Goal: Task Accomplishment & Management: Use online tool/utility

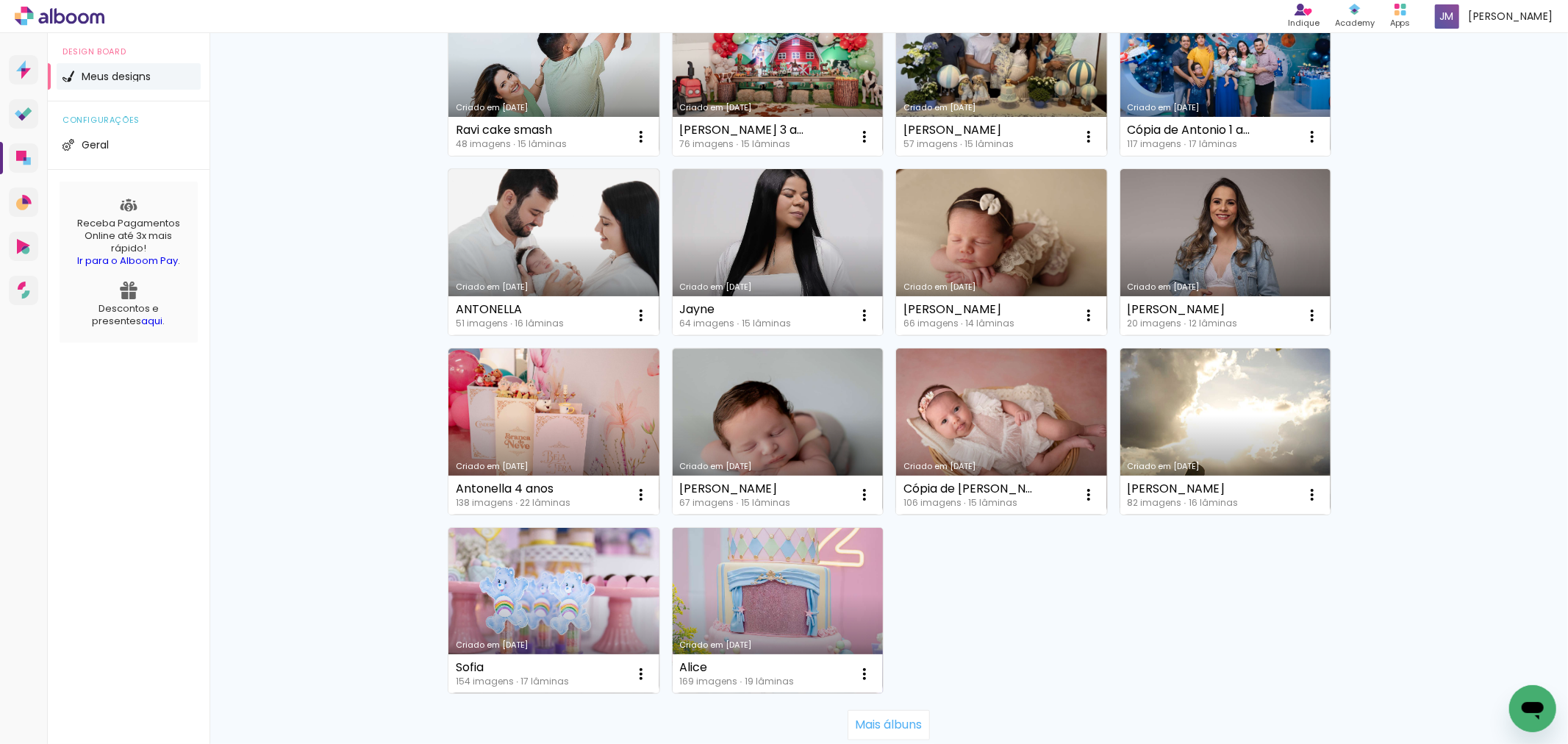
scroll to position [850, 0]
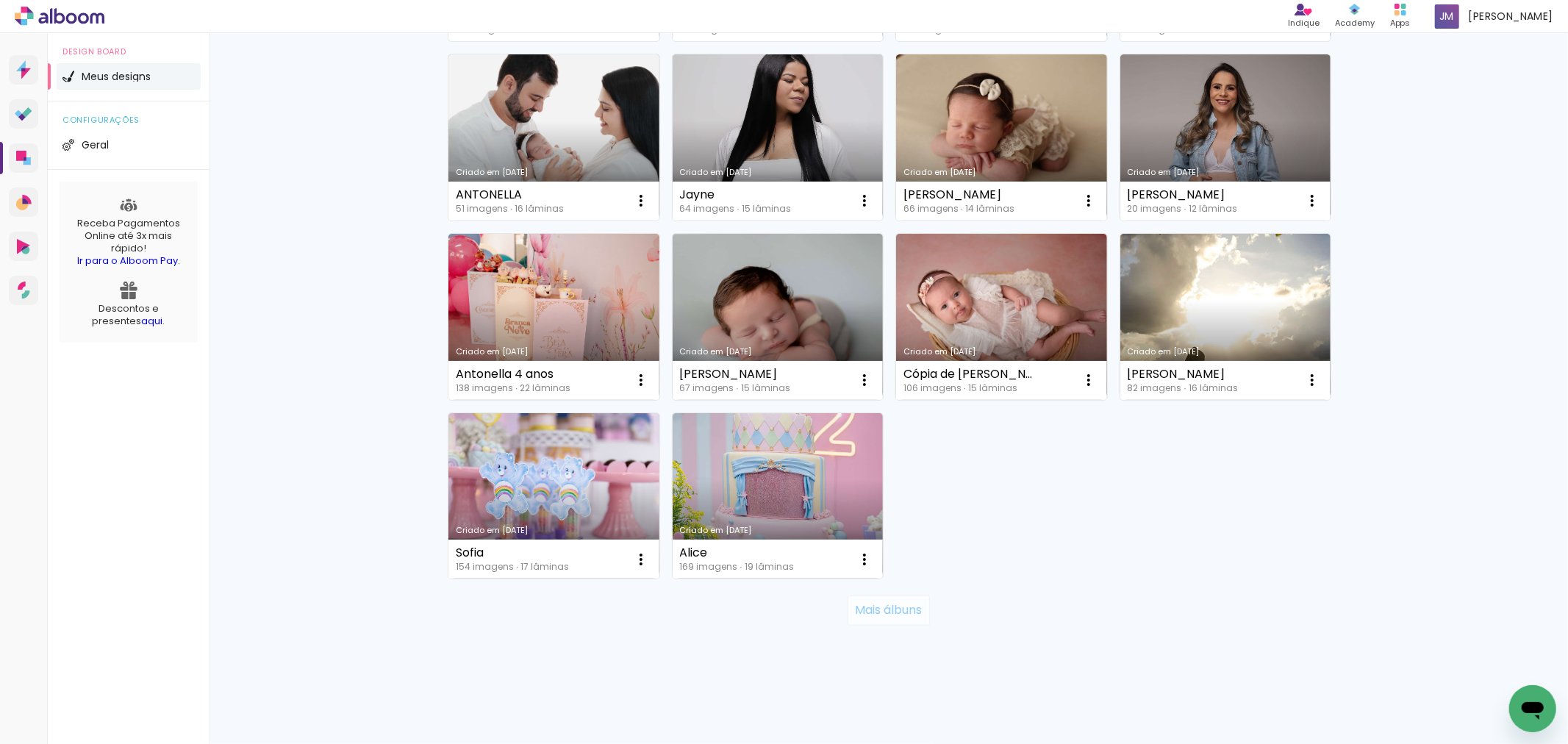
click at [0, 0] on slot "Mais álbuns" at bounding box center [0, 0] width 0 height 0
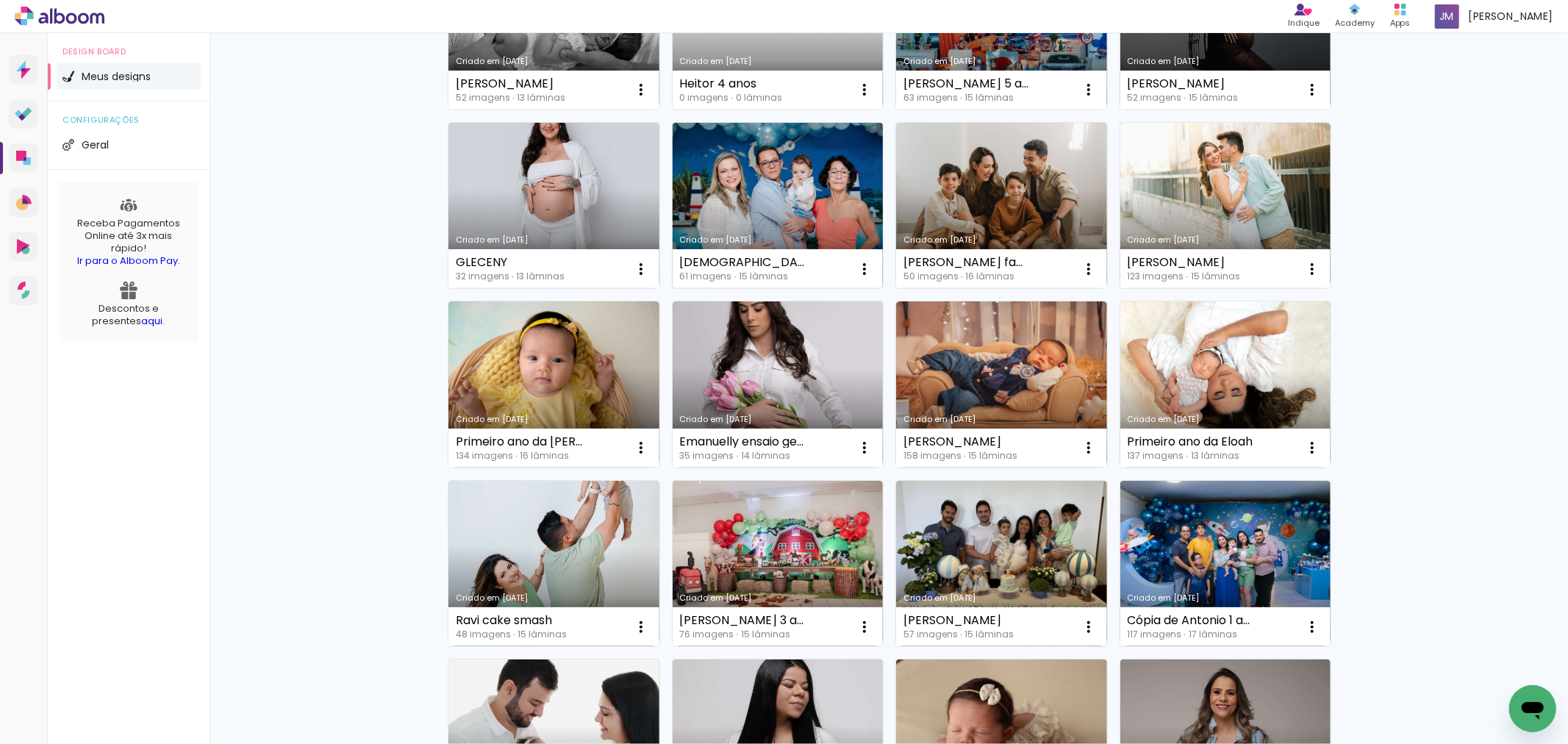
scroll to position [326, 0]
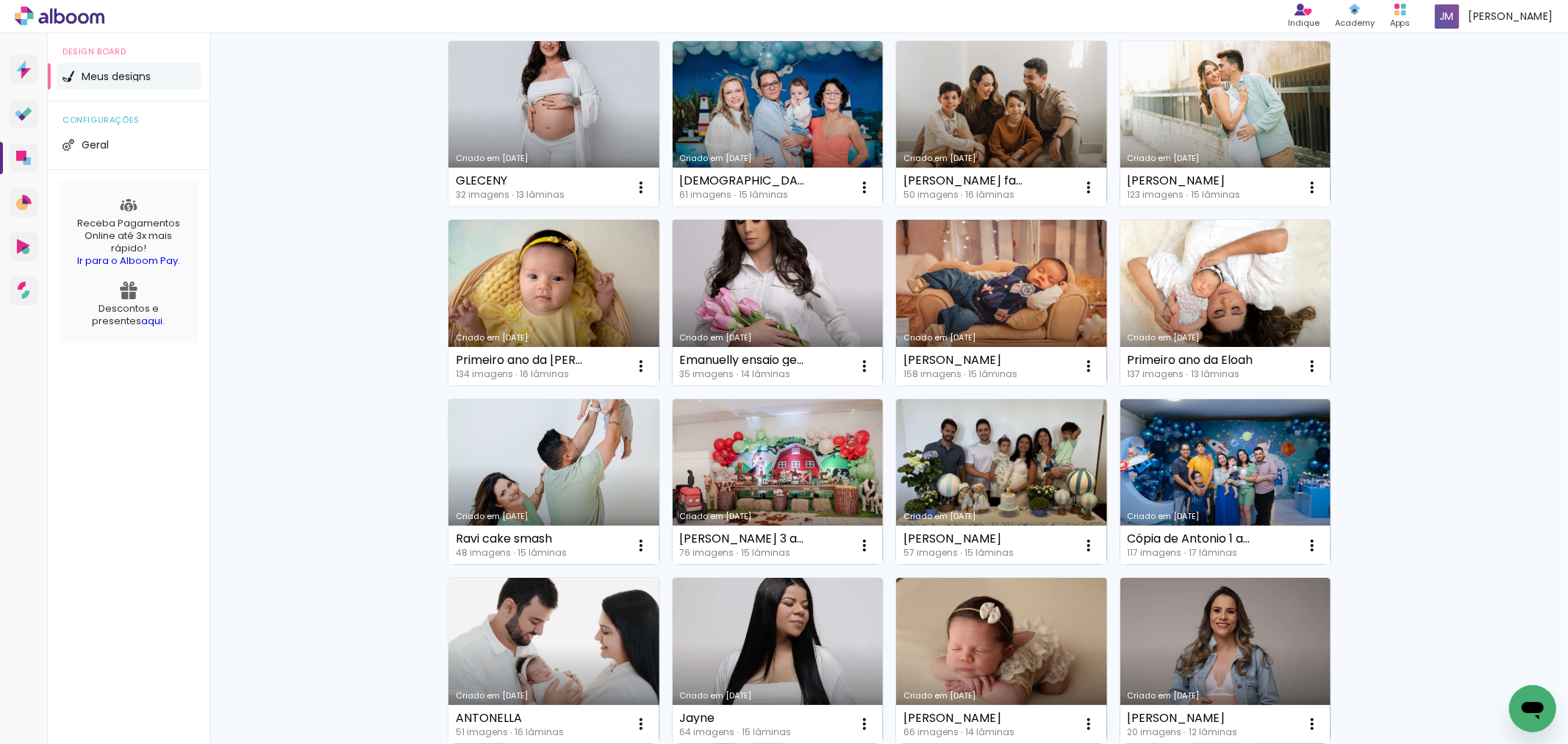
click at [744, 298] on link "Criado em [DATE]" at bounding box center [778, 302] width 211 height 166
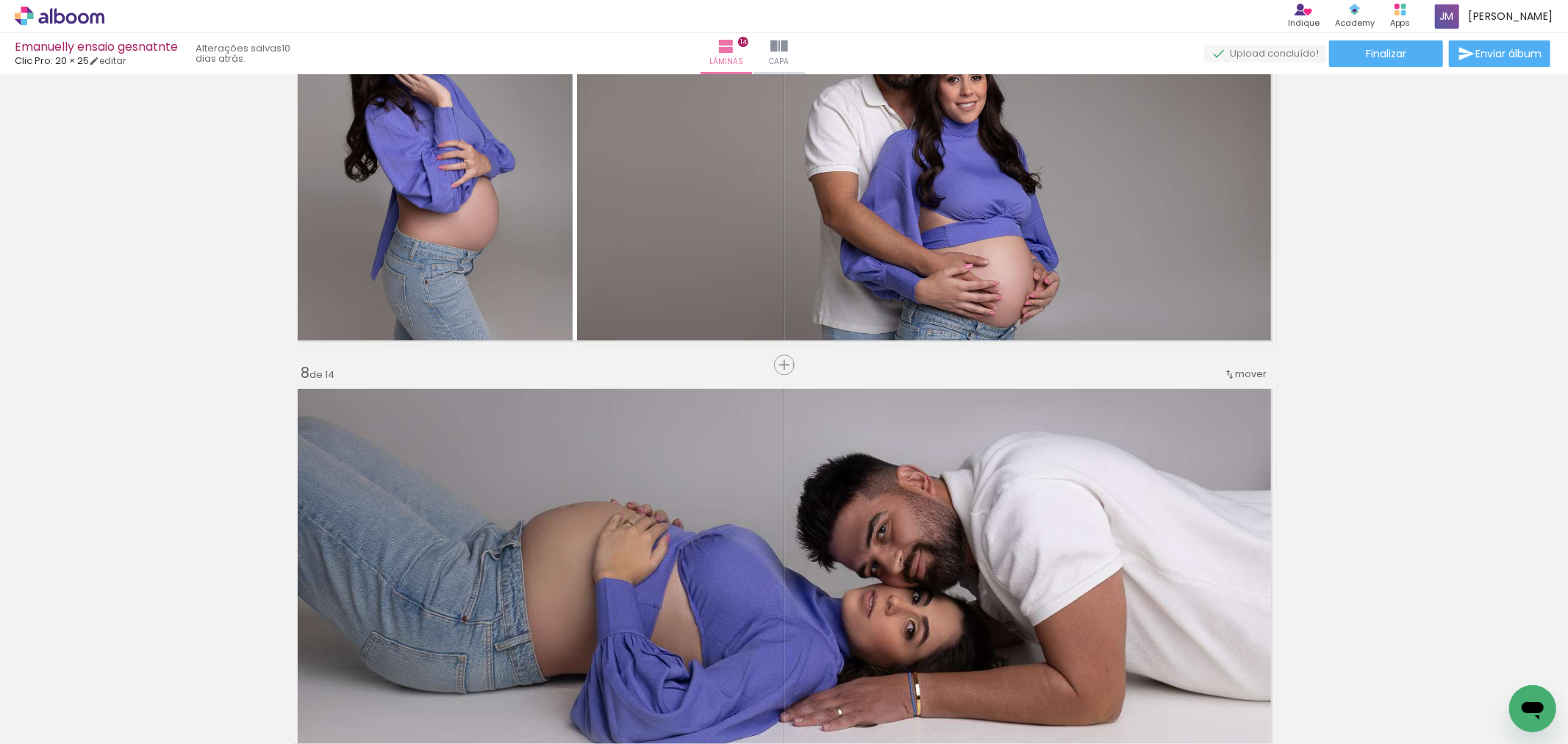
scroll to position [2008, 0]
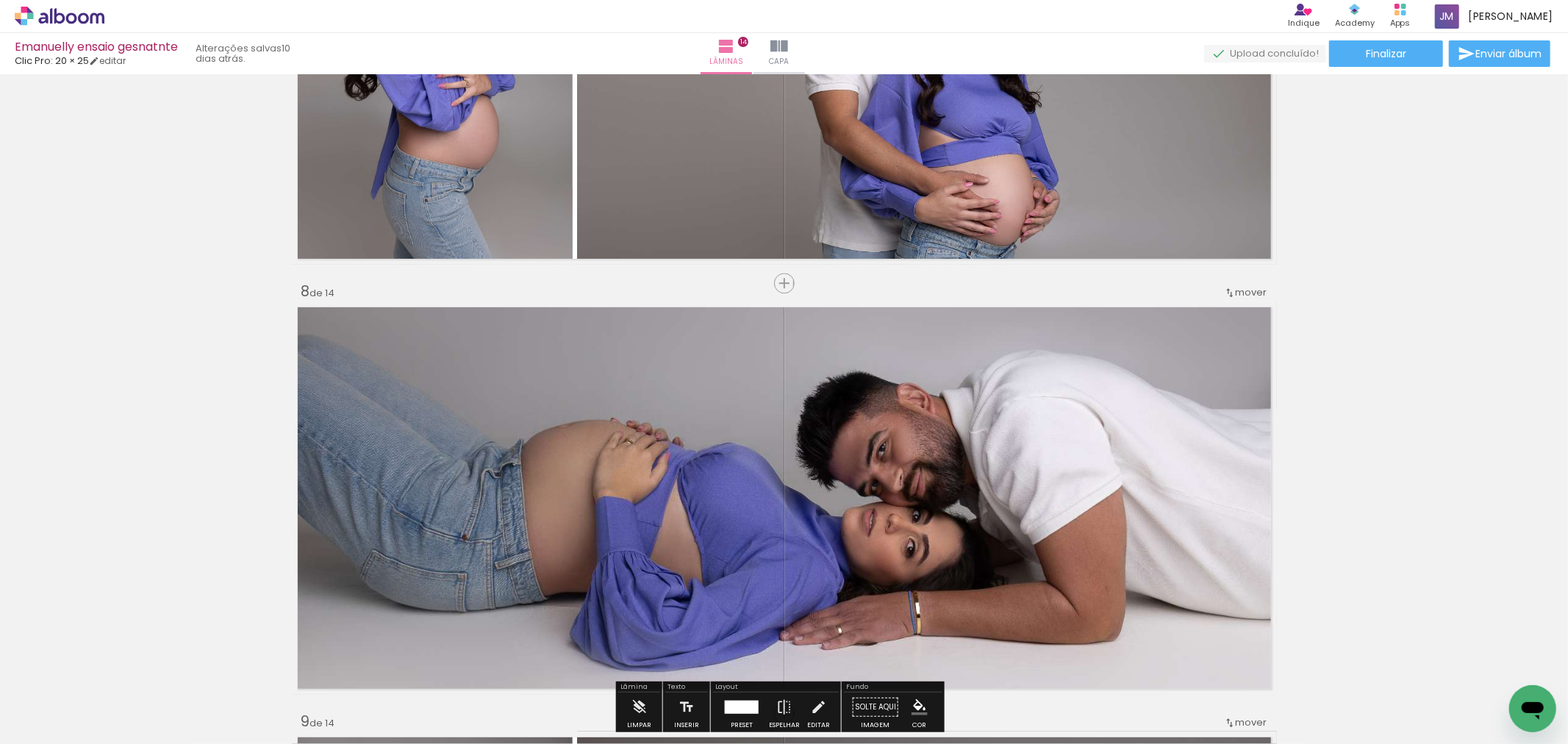
scroll to position [3233, 0]
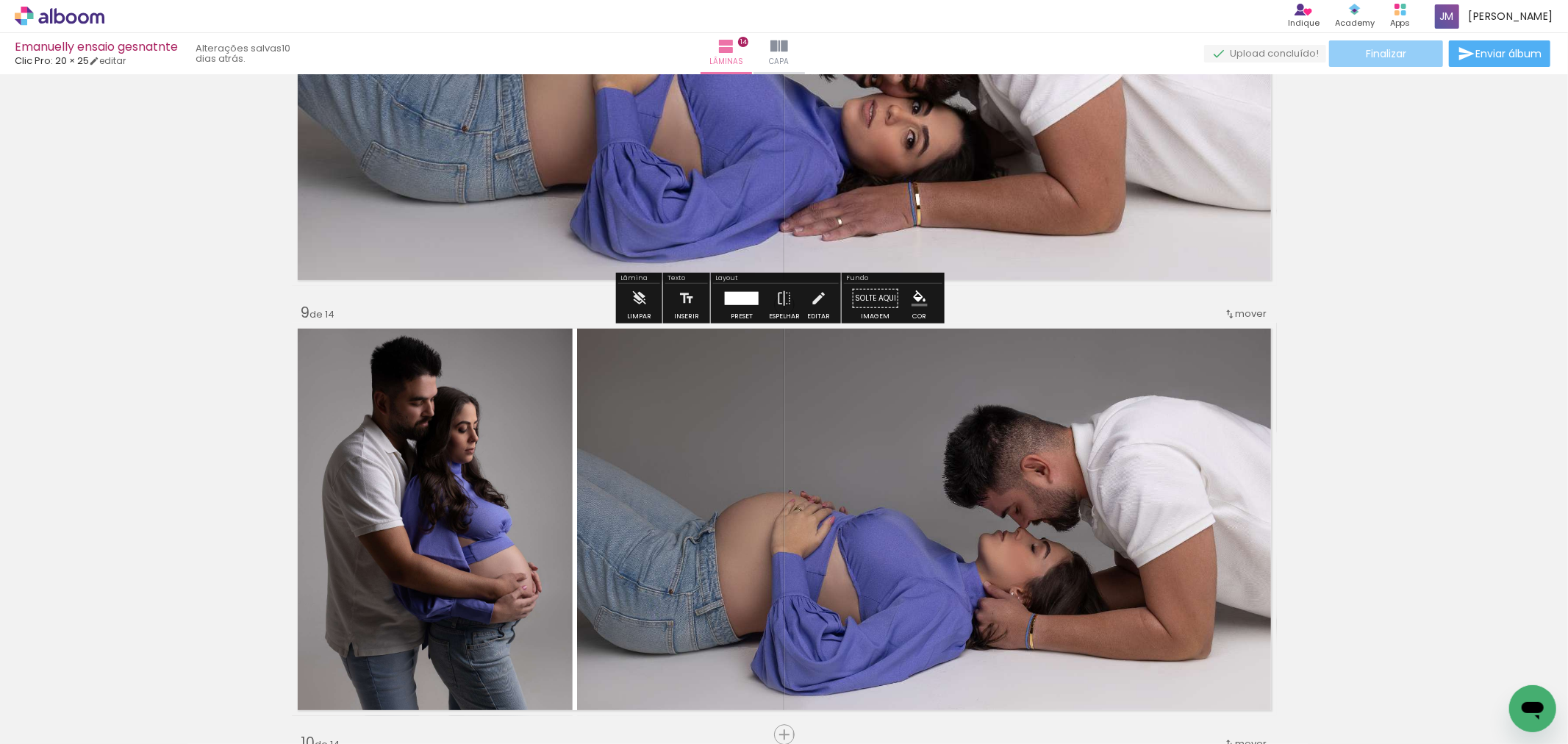
click at [1361, 58] on paper-button "Finalizar" at bounding box center [1386, 53] width 114 height 27
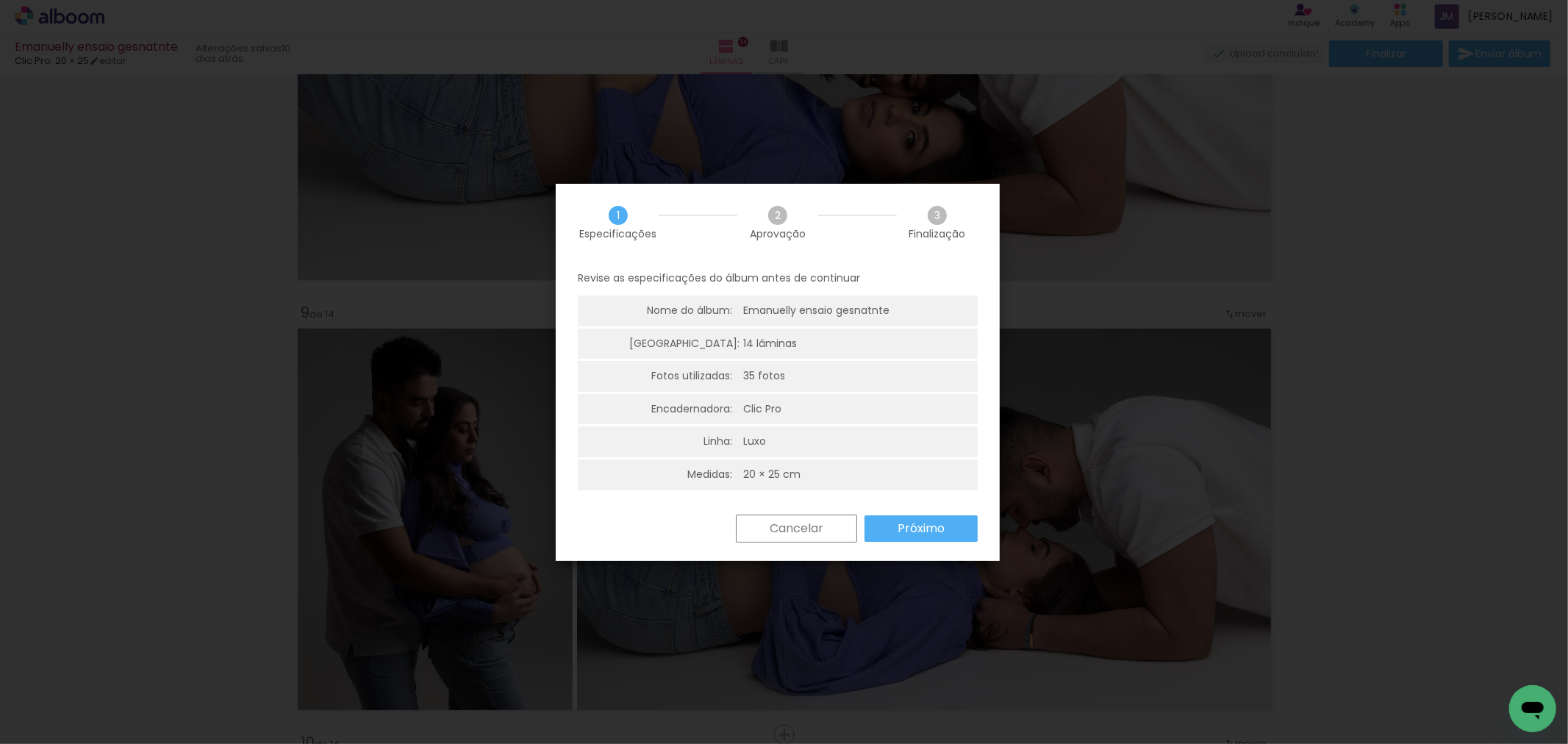
click at [0, 0] on slot "Próximo" at bounding box center [0, 0] width 0 height 0
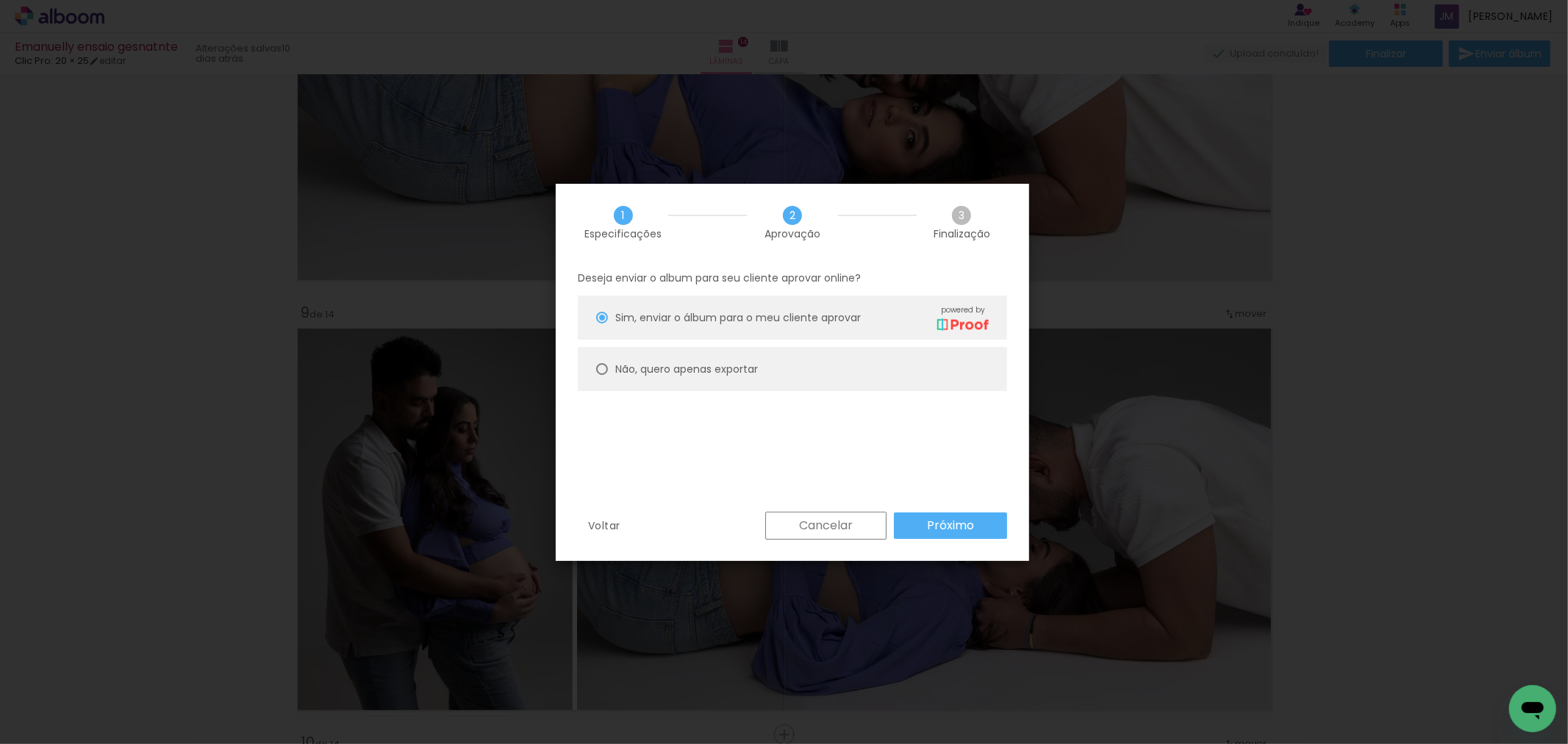
click at [775, 364] on paper-radio-button "Não, quero apenas exportar" at bounding box center [793, 368] width 429 height 44
type paper-radio-button "on"
click at [920, 514] on paper-button "Próximo" at bounding box center [951, 525] width 114 height 27
type input "Alta, 300 DPI"
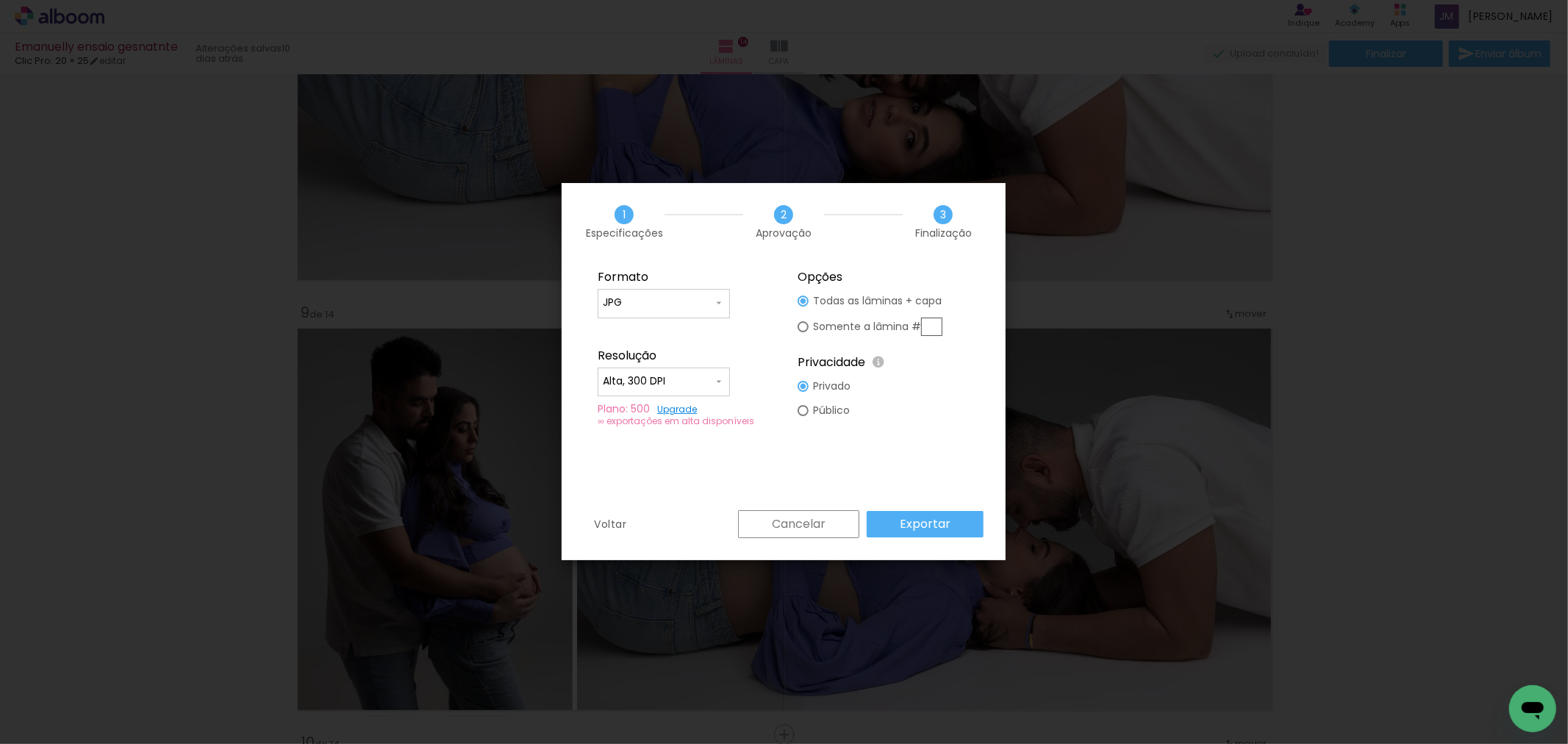
click at [0, 0] on slot "Exportar" at bounding box center [0, 0] width 0 height 0
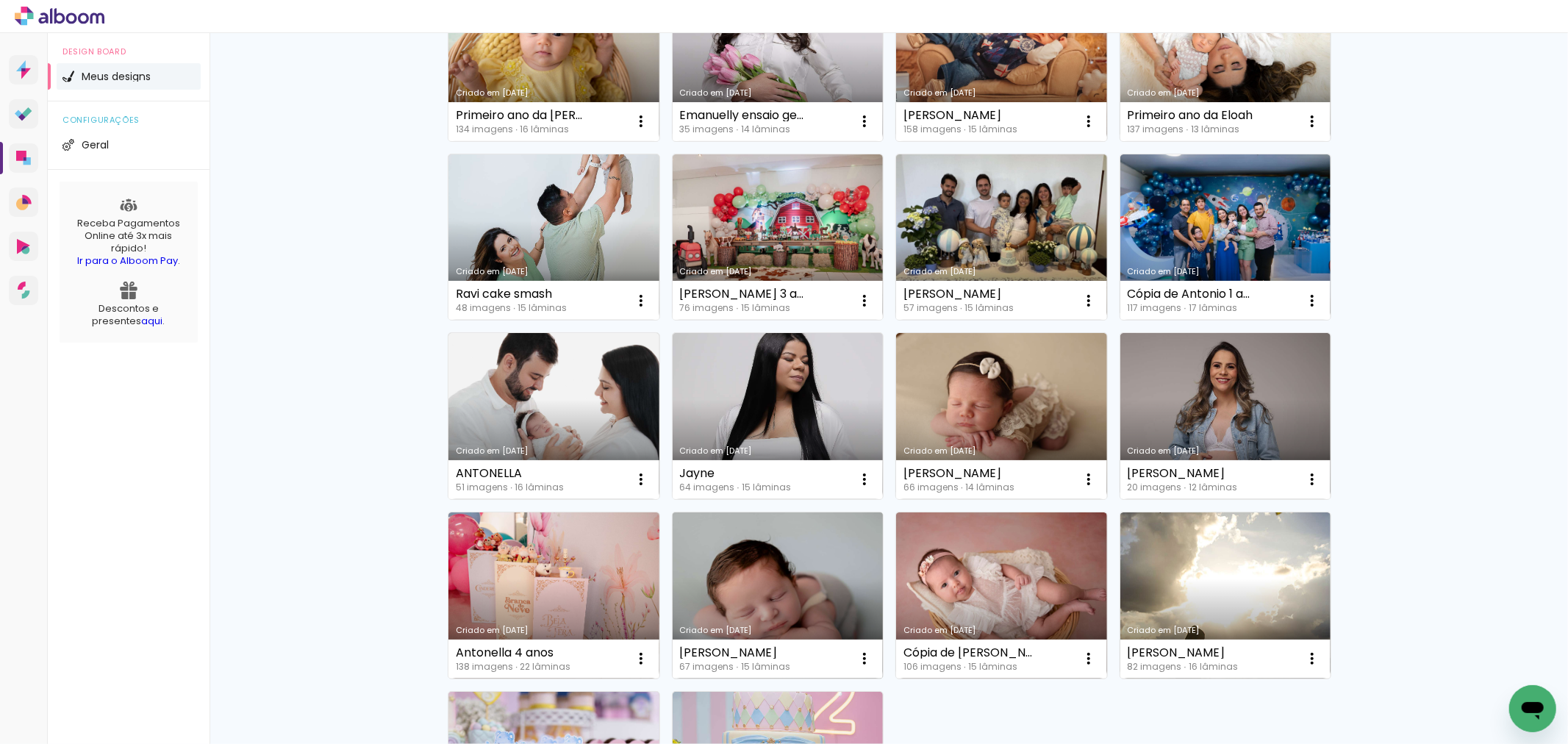
scroll to position [816, 0]
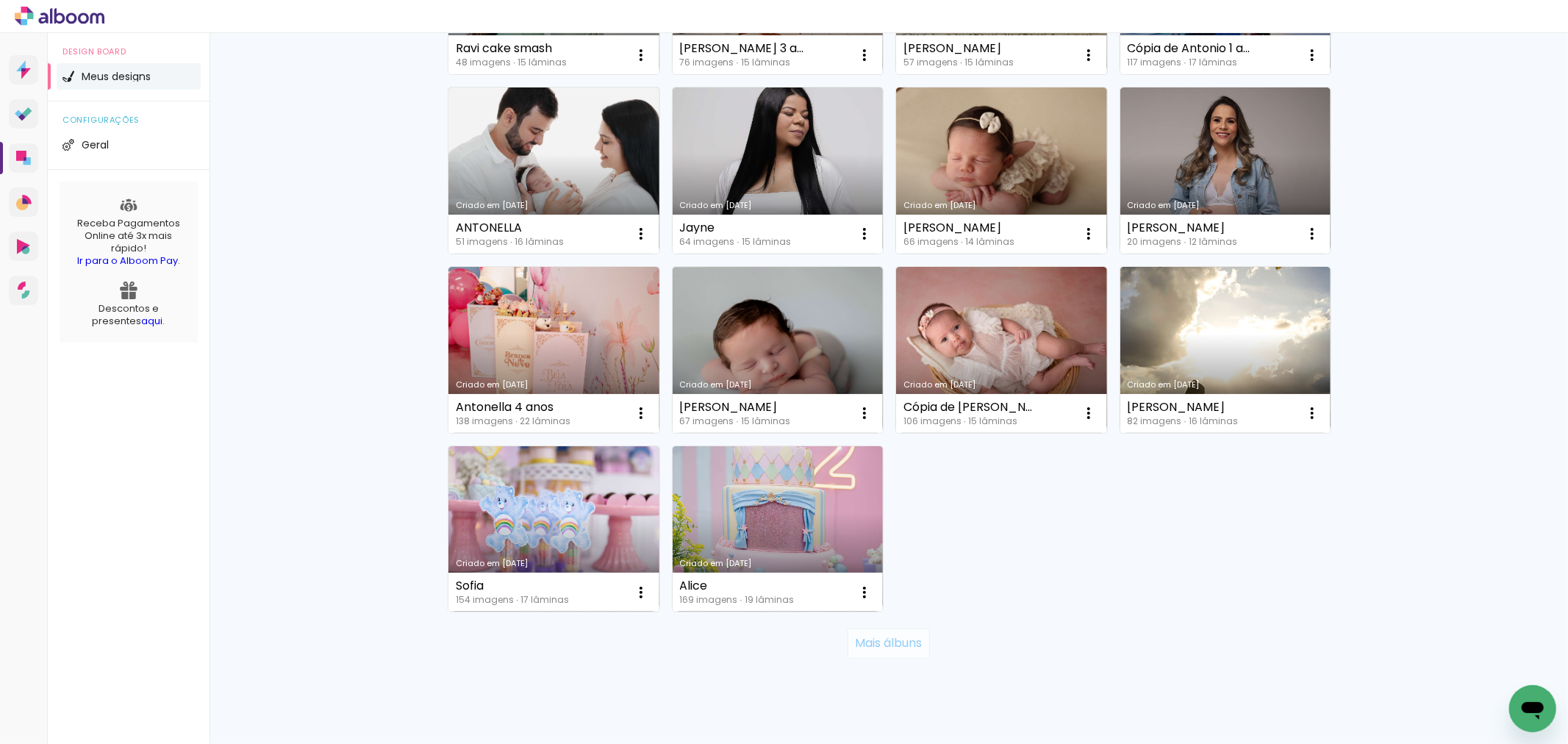
click at [862, 650] on paper-button "Mais álbuns" at bounding box center [888, 643] width 82 height 29
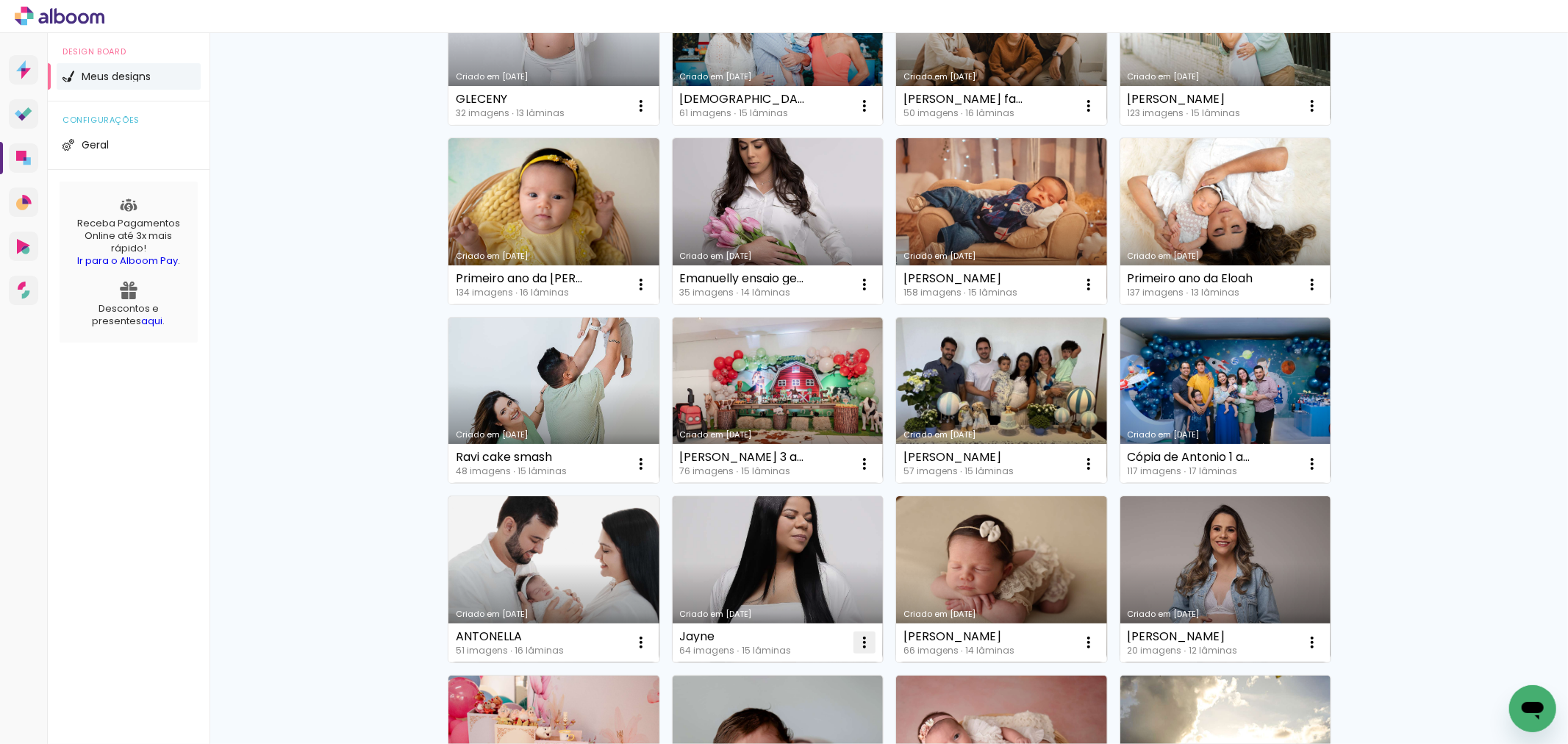
scroll to position [0, 0]
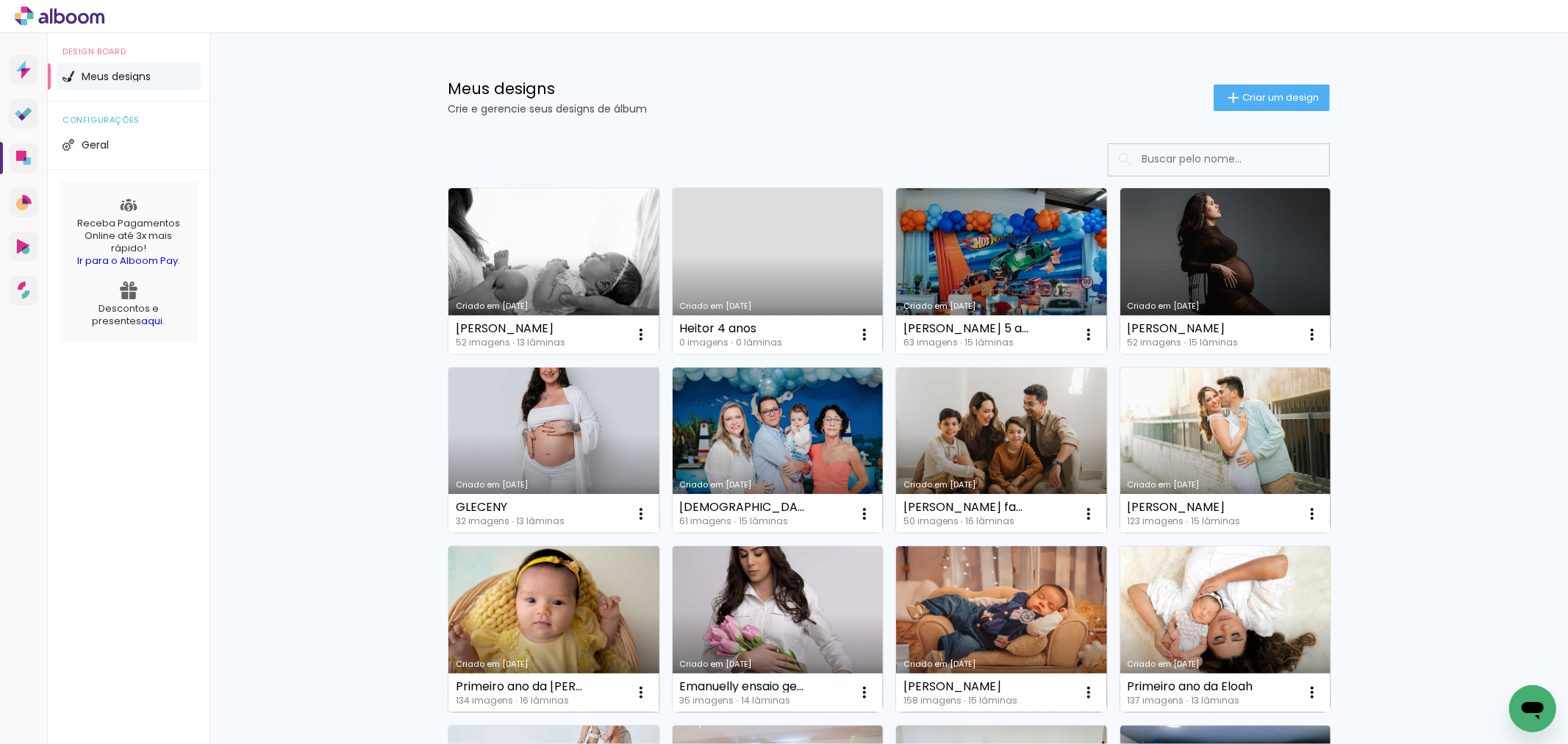
click at [567, 640] on link "Criado em [DATE]" at bounding box center [553, 629] width 211 height 166
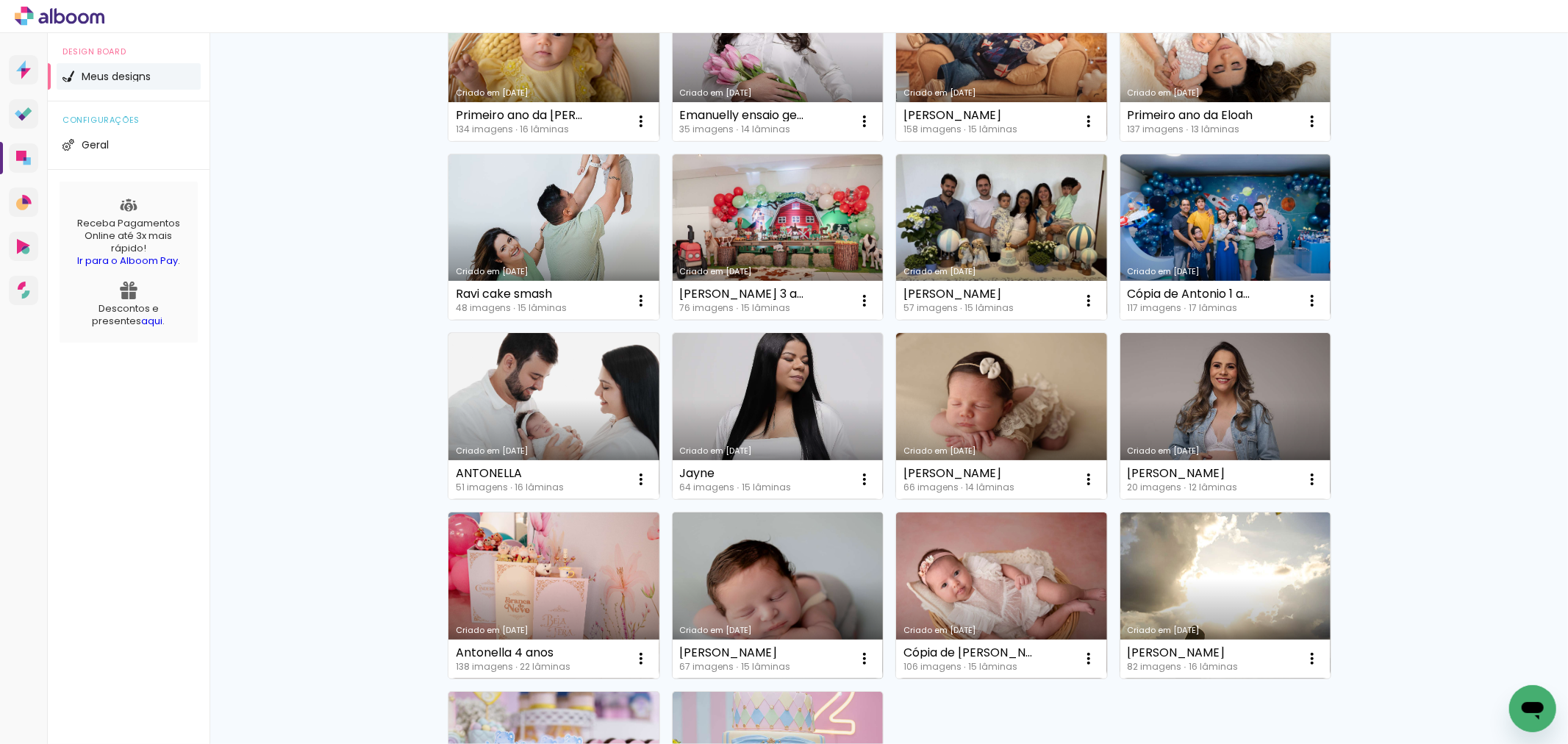
scroll to position [735, 0]
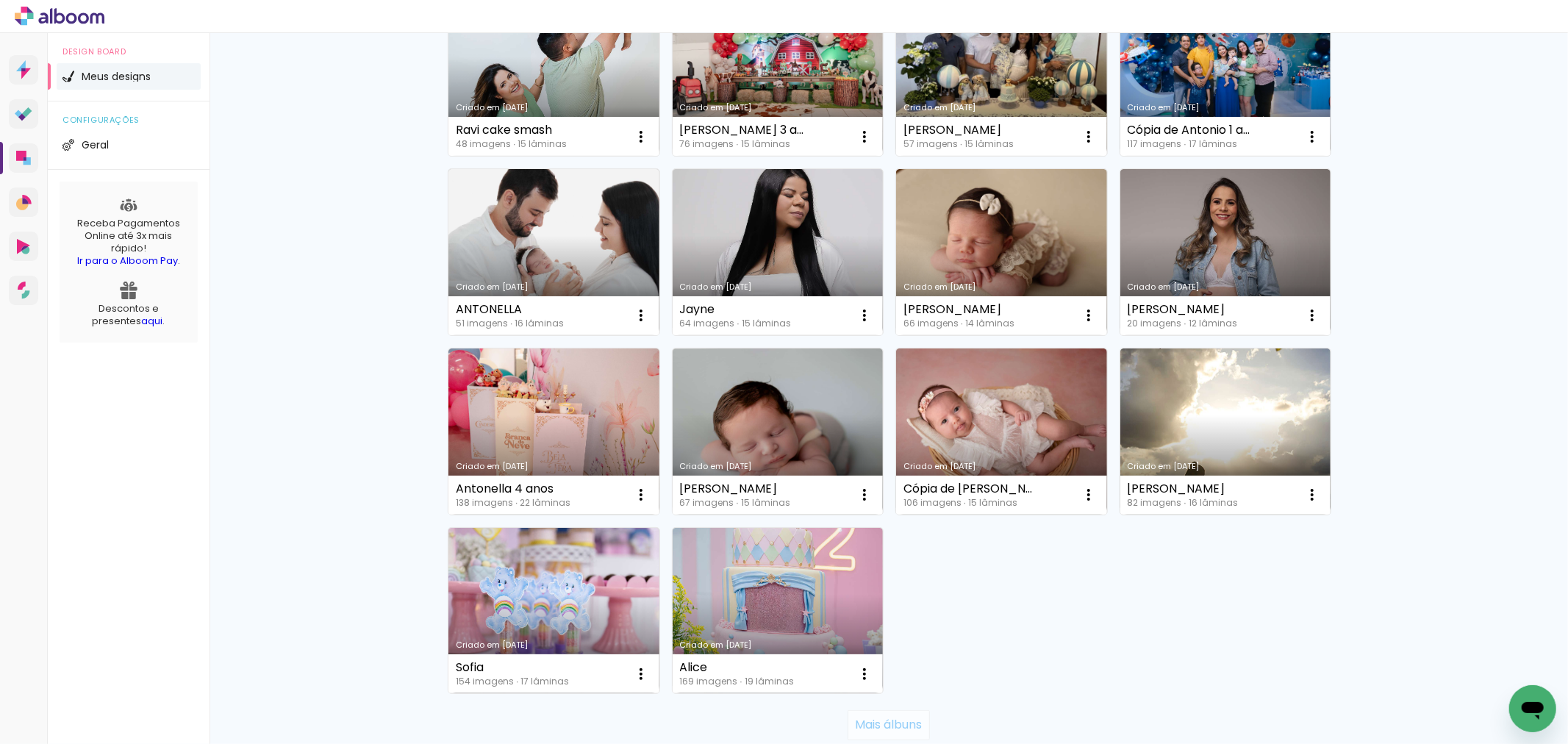
click at [0, 0] on slot "Mais álbuns" at bounding box center [0, 0] width 0 height 0
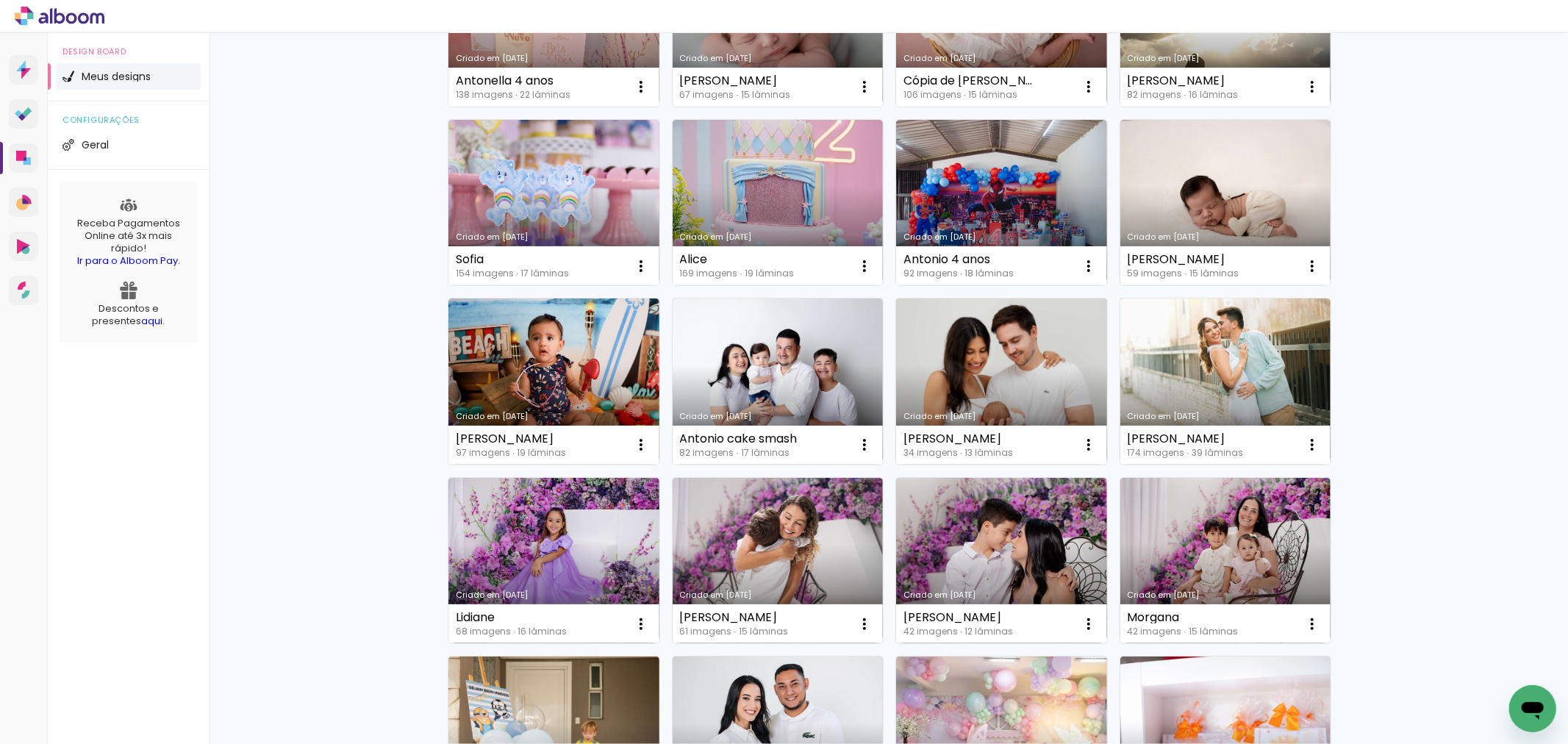
scroll to position [1306, 0]
